Goal: Task Accomplishment & Management: Use online tool/utility

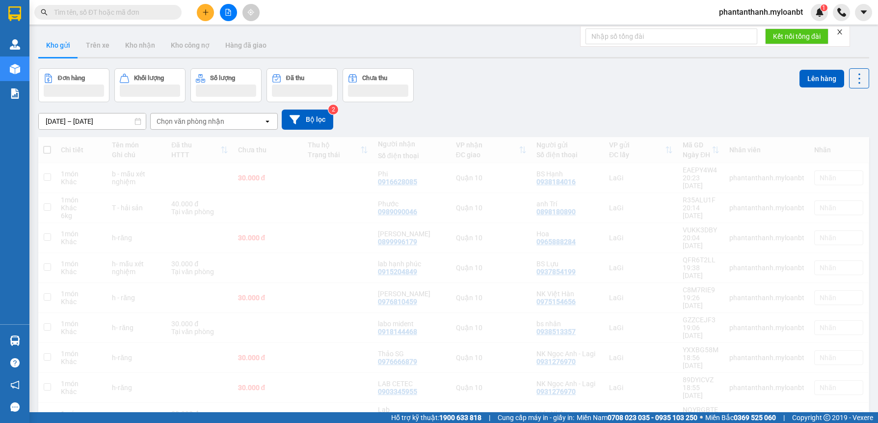
click at [671, 82] on div "Đơn hàng Khối lượng Số lượng Đã thu Chưa thu Lên hàng" at bounding box center [453, 85] width 831 height 34
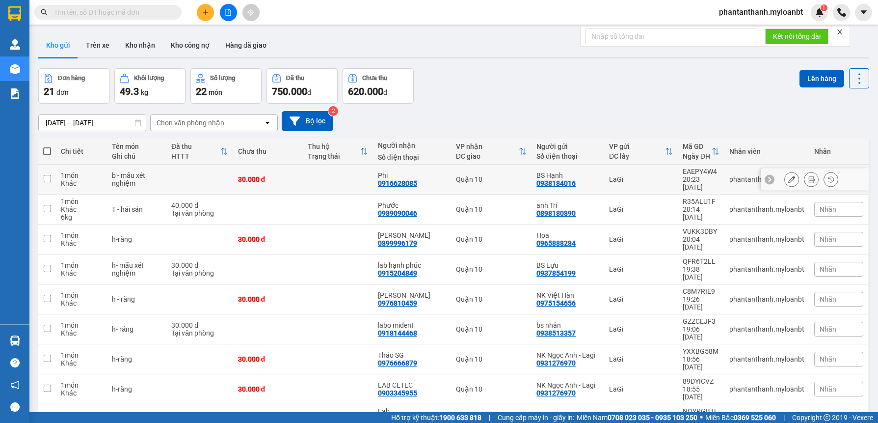
click at [805, 175] on button at bounding box center [812, 179] width 14 height 17
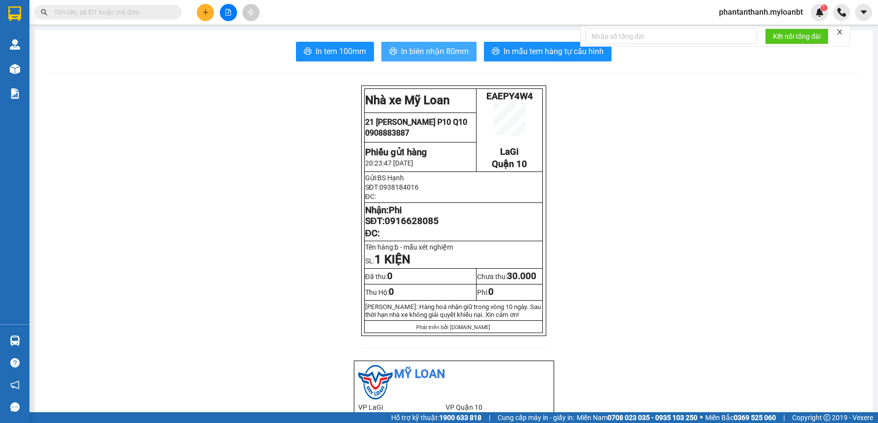
click at [425, 59] on button "In biên nhận 80mm" at bounding box center [428, 52] width 95 height 20
click at [443, 54] on span "In biên nhận 80mm" at bounding box center [435, 51] width 68 height 12
click at [422, 48] on span "In biên nhận 80mm" at bounding box center [435, 51] width 68 height 12
click at [418, 50] on span "In biên nhận 80mm" at bounding box center [435, 51] width 68 height 12
click at [437, 47] on span "In biên nhận 80mm" at bounding box center [435, 51] width 68 height 12
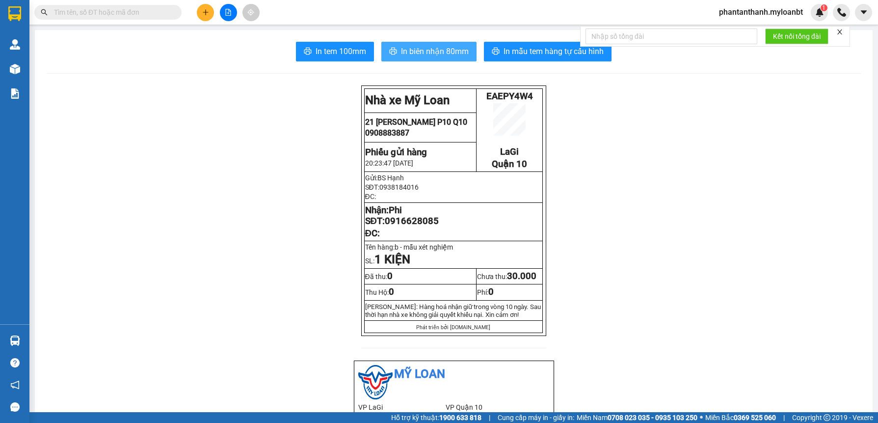
click at [414, 48] on span "In biên nhận 80mm" at bounding box center [435, 51] width 68 height 12
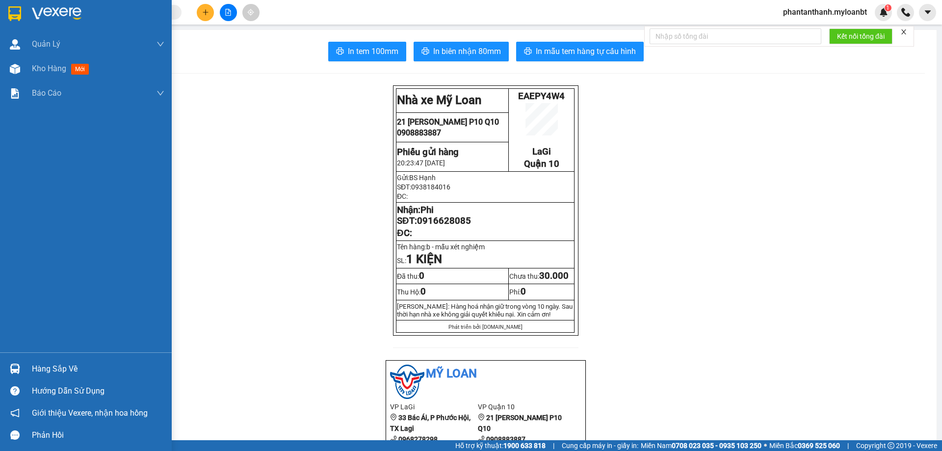
click at [12, 364] on img at bounding box center [15, 369] width 10 height 10
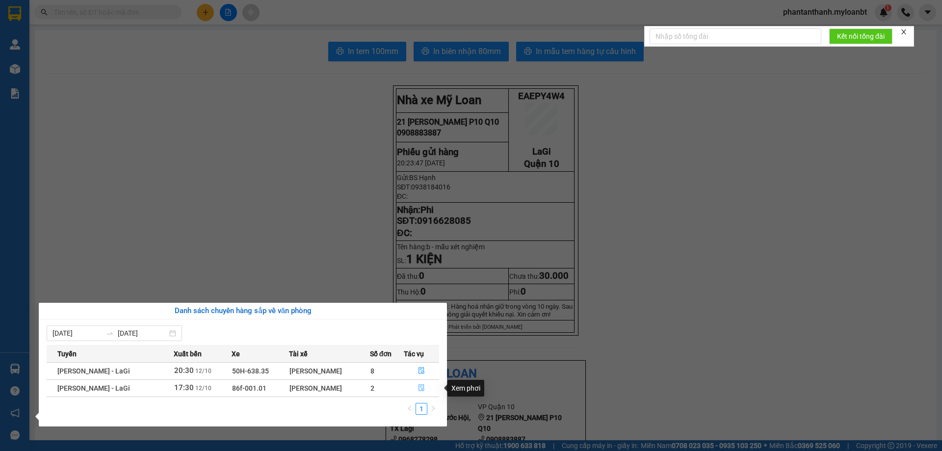
click at [420, 385] on icon "file-done" at bounding box center [422, 388] width 6 height 7
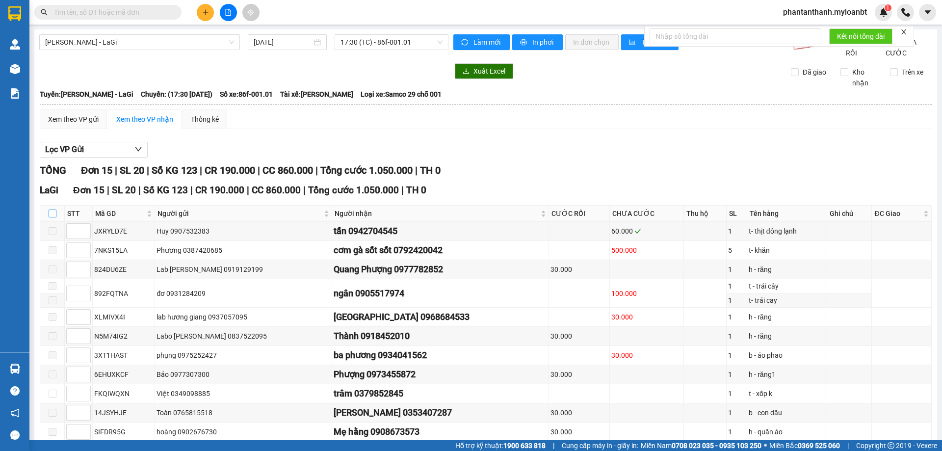
click at [55, 217] on input "checkbox" at bounding box center [53, 214] width 8 height 8
checkbox input "true"
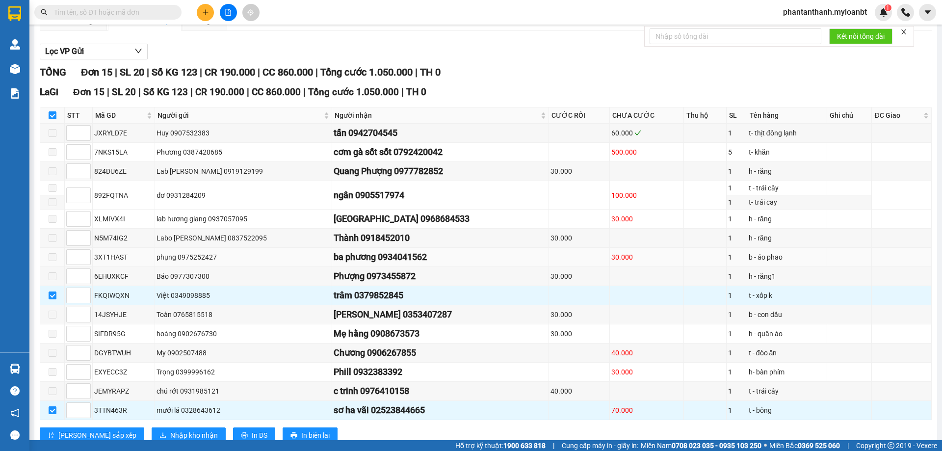
scroll to position [139, 0]
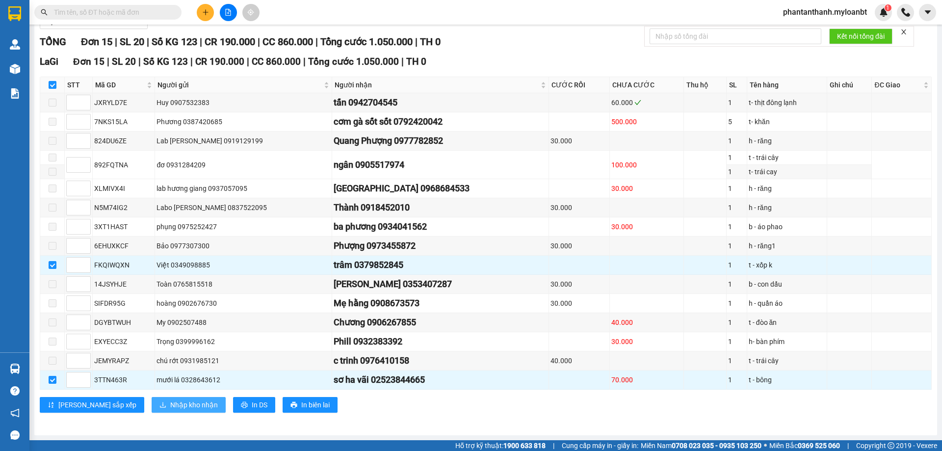
click at [170, 405] on span "Nhập kho nhận" at bounding box center [194, 405] width 48 height 11
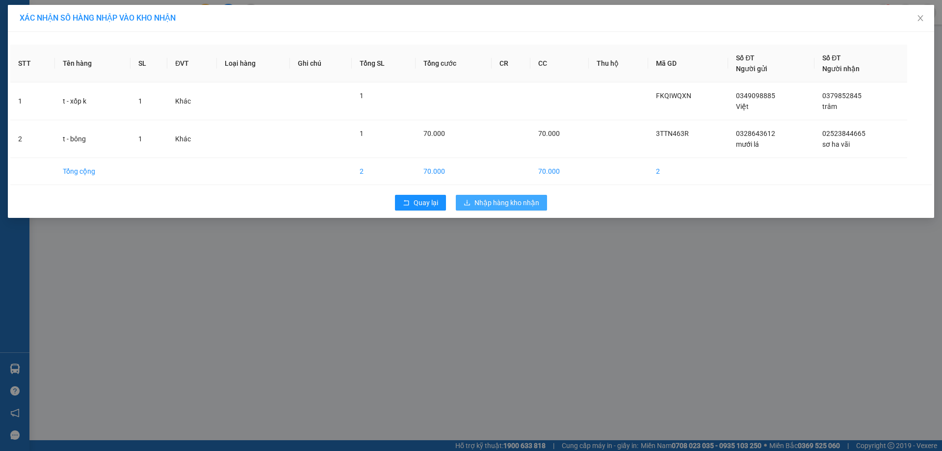
click at [479, 205] on span "Nhập hàng kho nhận" at bounding box center [507, 202] width 65 height 11
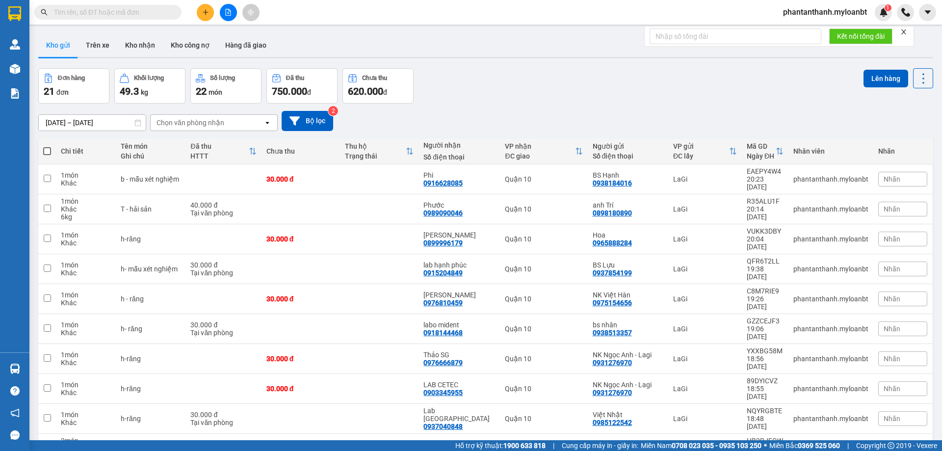
click at [144, 8] on input "text" at bounding box center [112, 12] width 116 height 11
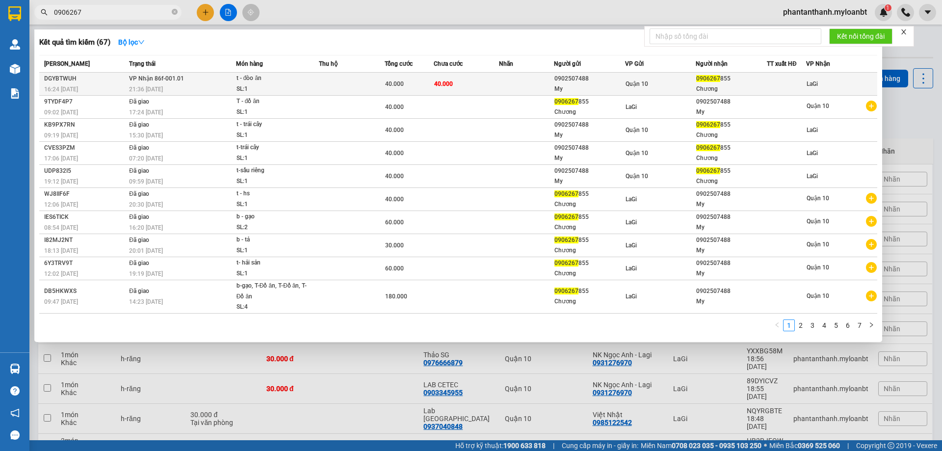
type input "0906267"
click at [504, 90] on td at bounding box center [526, 84] width 54 height 23
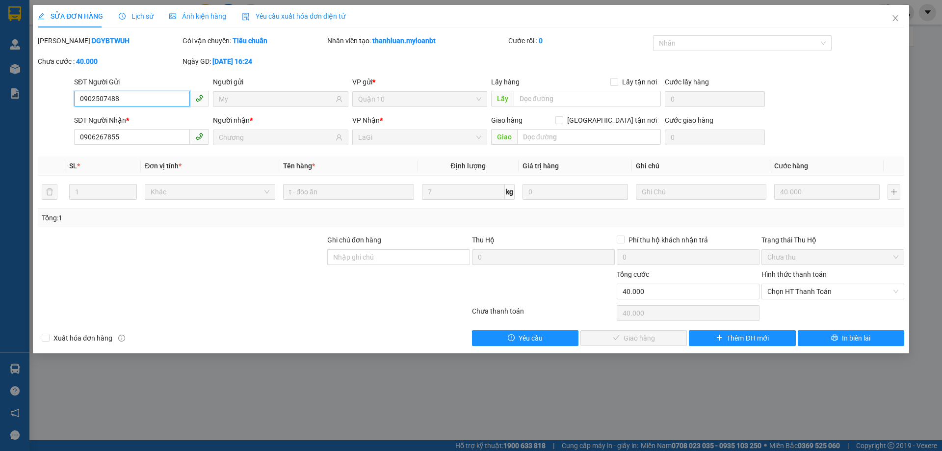
type input "0902507488"
type input "My"
type input "0906267855"
type input "Chương"
type input "0"
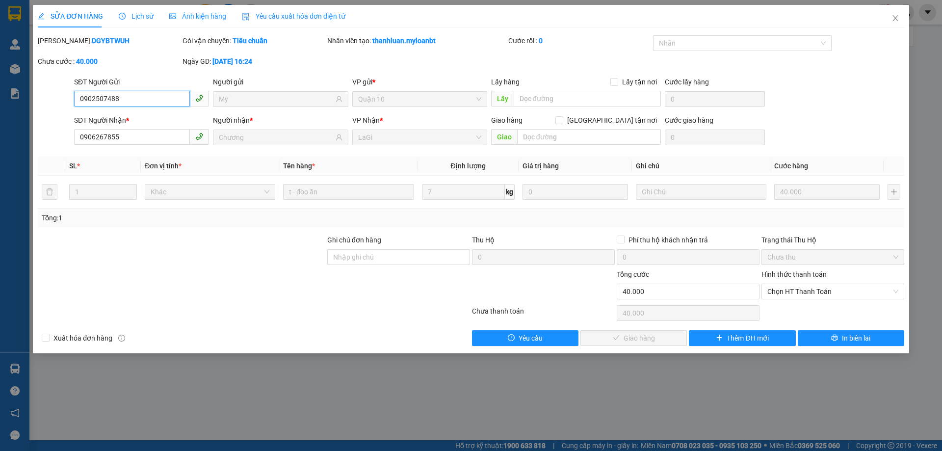
type input "40.000"
click at [791, 288] on span "Chọn HT Thanh Toán" at bounding box center [833, 291] width 131 height 15
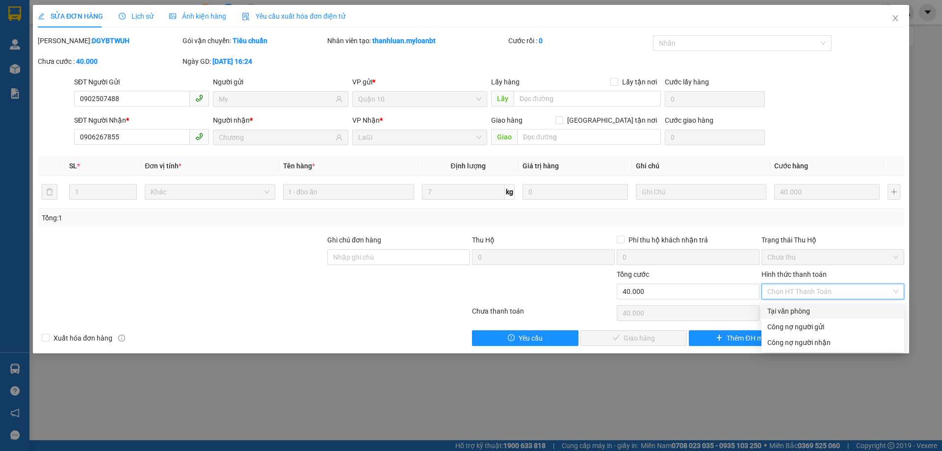
click at [787, 308] on div "Tại văn phòng" at bounding box center [833, 311] width 131 height 11
type input "0"
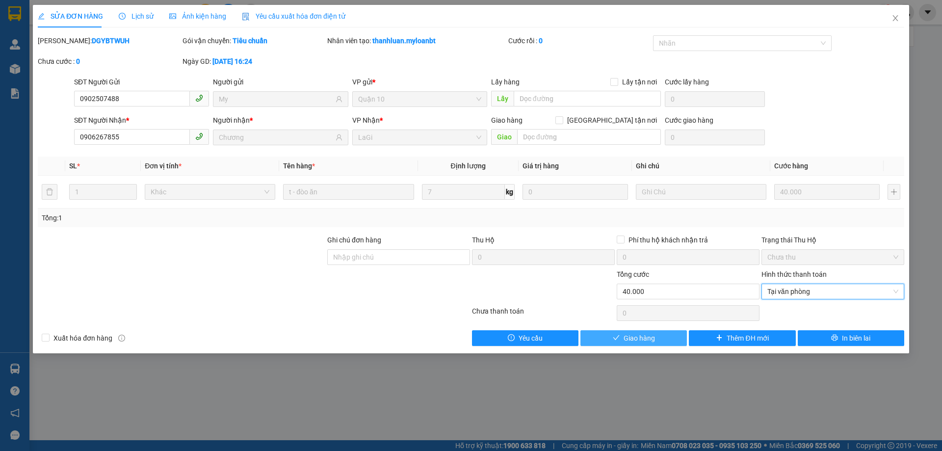
click at [625, 342] on span "Giao hàng" at bounding box center [639, 338] width 31 height 11
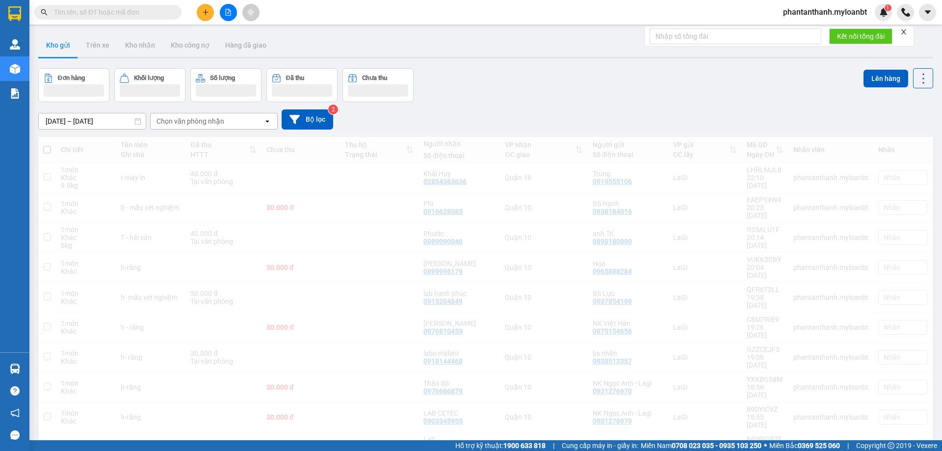
click at [225, 15] on icon "file-add" at bounding box center [228, 12] width 7 height 7
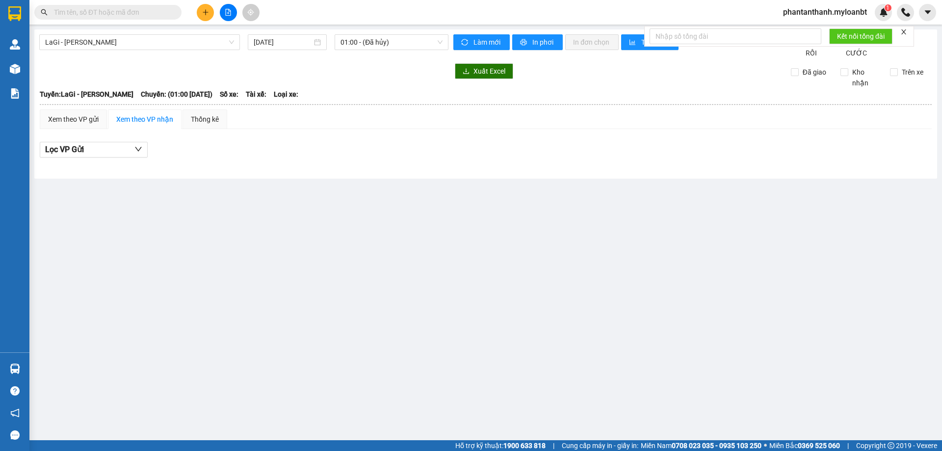
click at [23, 17] on div at bounding box center [14, 13] width 17 height 17
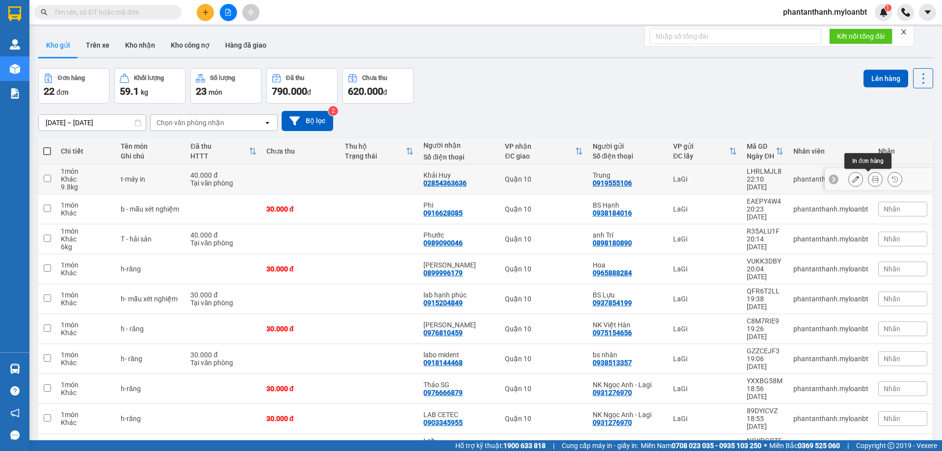
click at [872, 181] on icon at bounding box center [875, 179] width 7 height 7
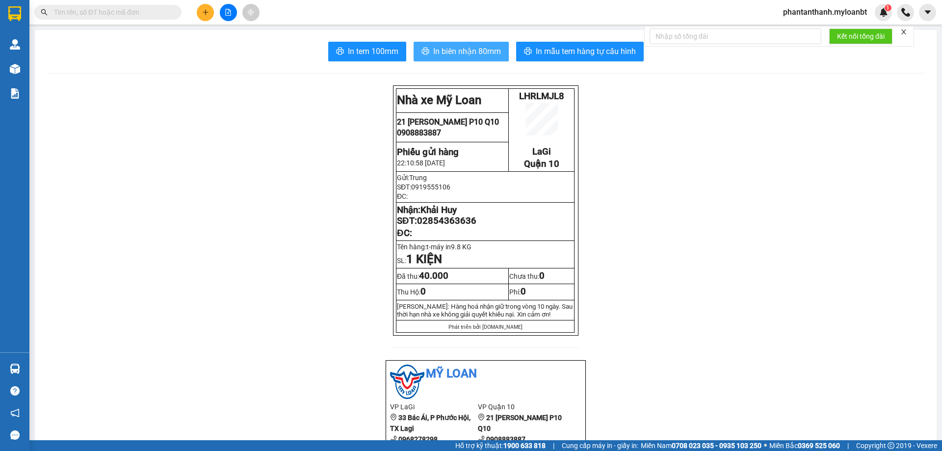
click at [449, 51] on span "In biên nhận 80mm" at bounding box center [467, 51] width 68 height 12
